Goal: Information Seeking & Learning: Learn about a topic

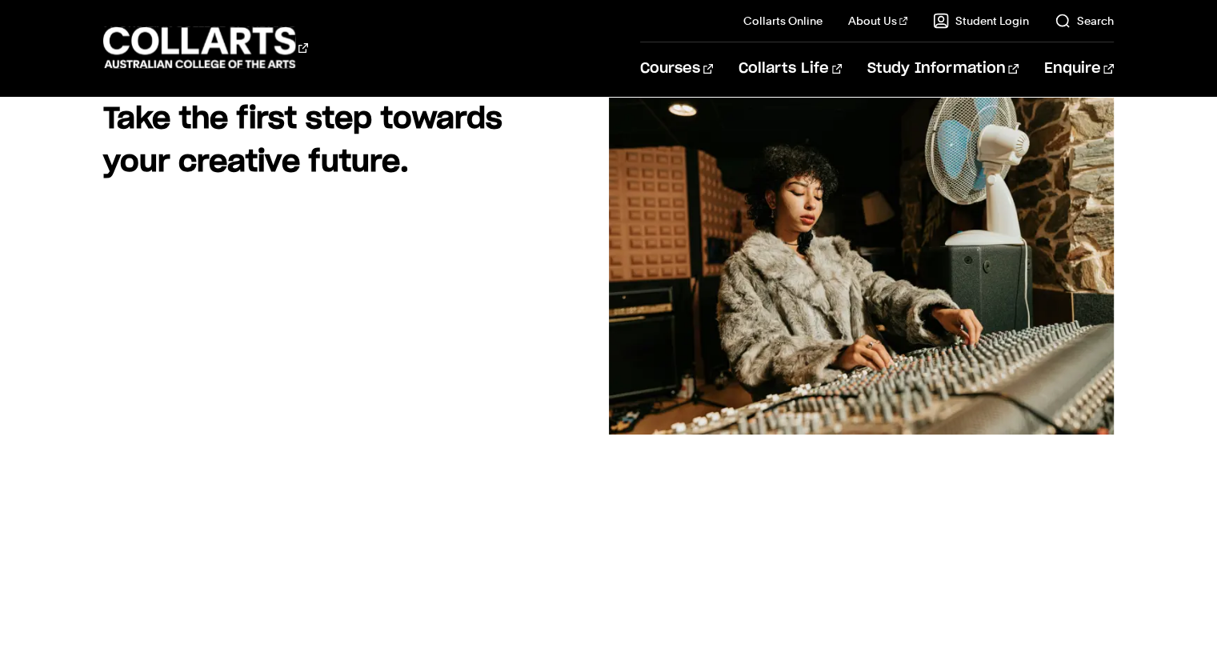
scroll to position [240, 0]
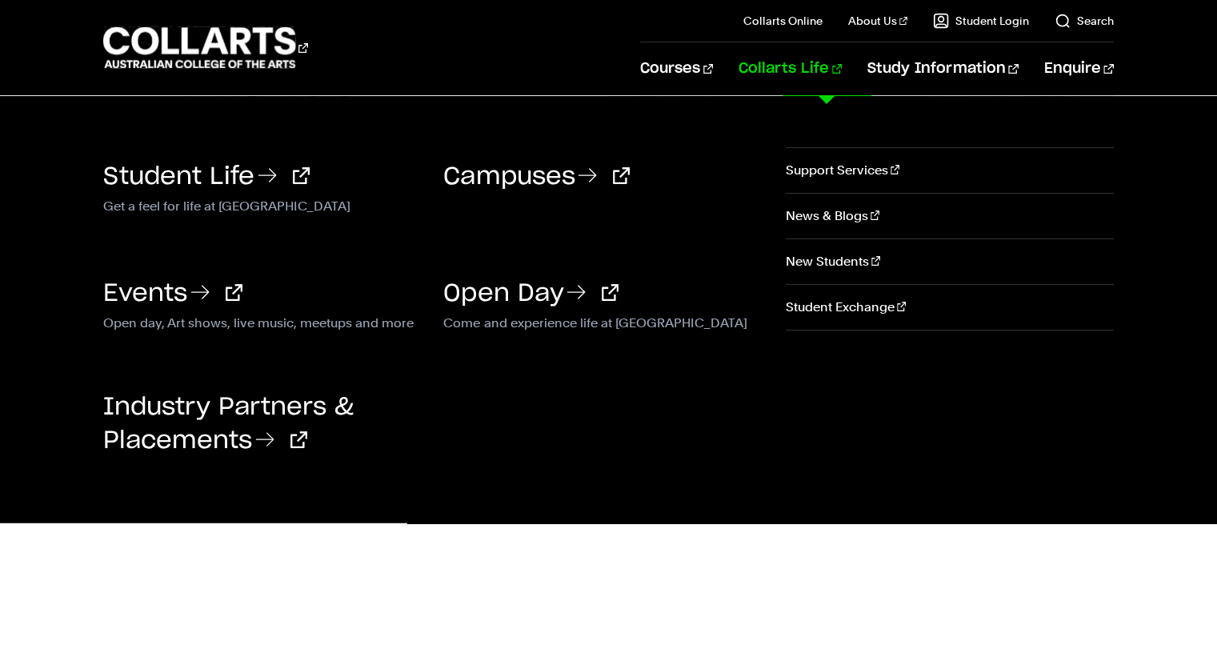
click at [761, 70] on li "Collarts Life Student Life Get a feel for life at [GEOGRAPHIC_DATA] Come and ex…" at bounding box center [777, 68] width 129 height 53
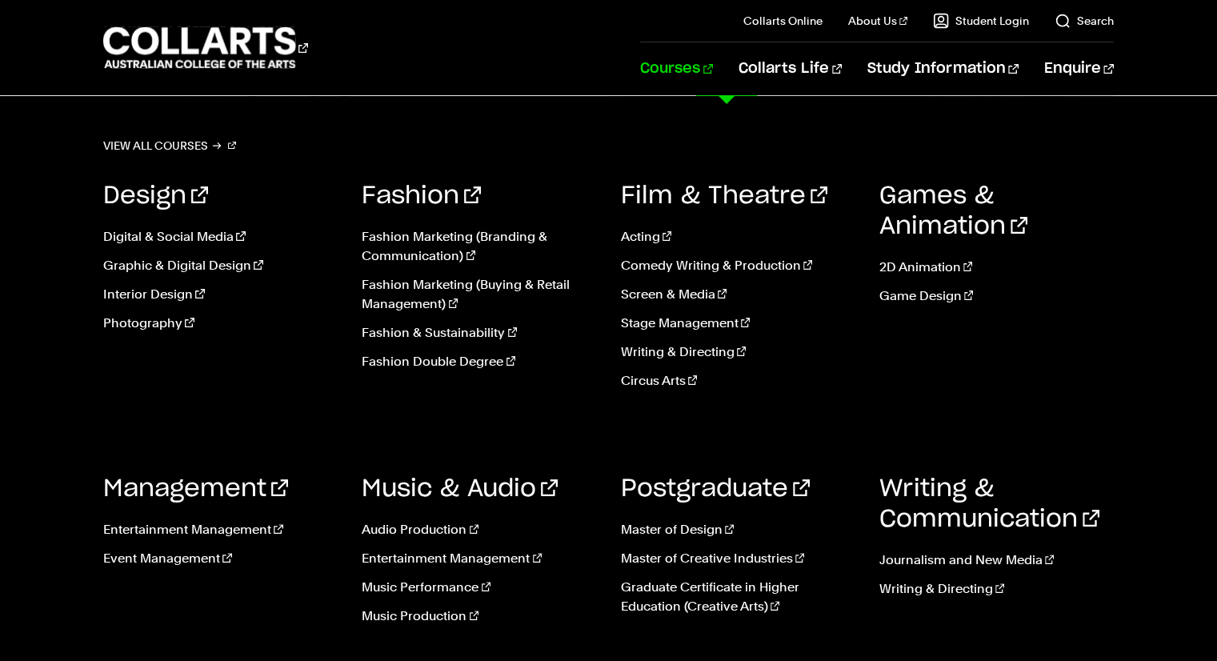
click at [713, 70] on link "Courses" at bounding box center [676, 68] width 73 height 53
click at [643, 236] on link "Acting" at bounding box center [738, 236] width 234 height 19
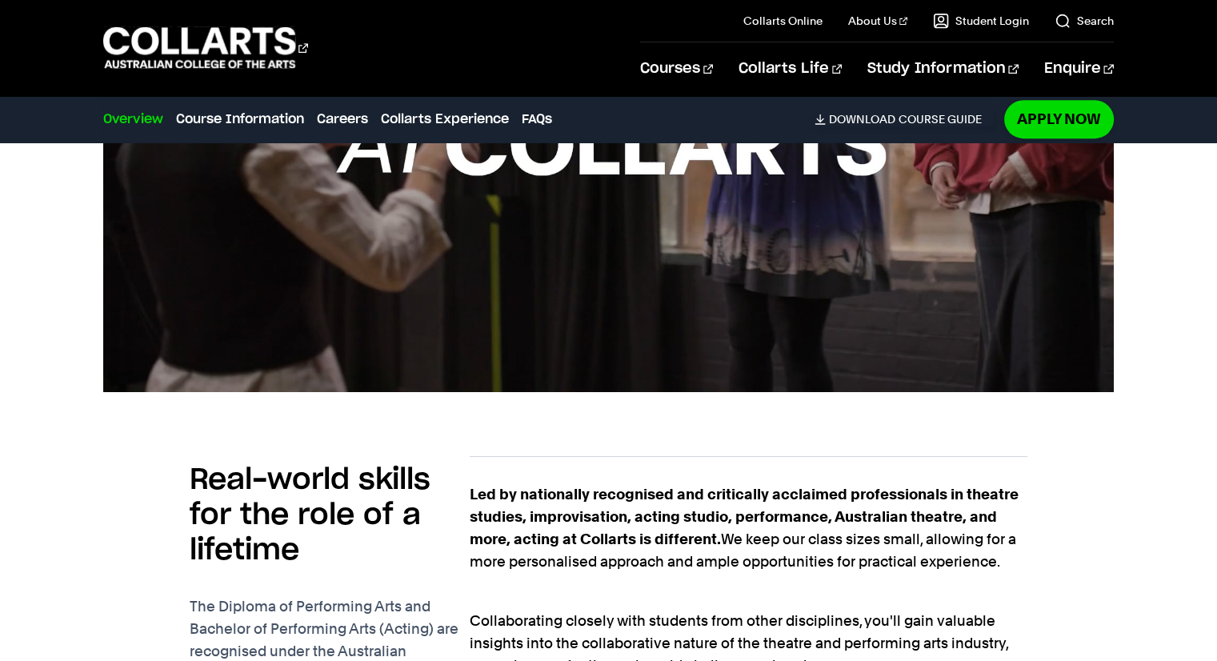
scroll to position [640, 0]
